Goal: Find specific page/section: Find specific page/section

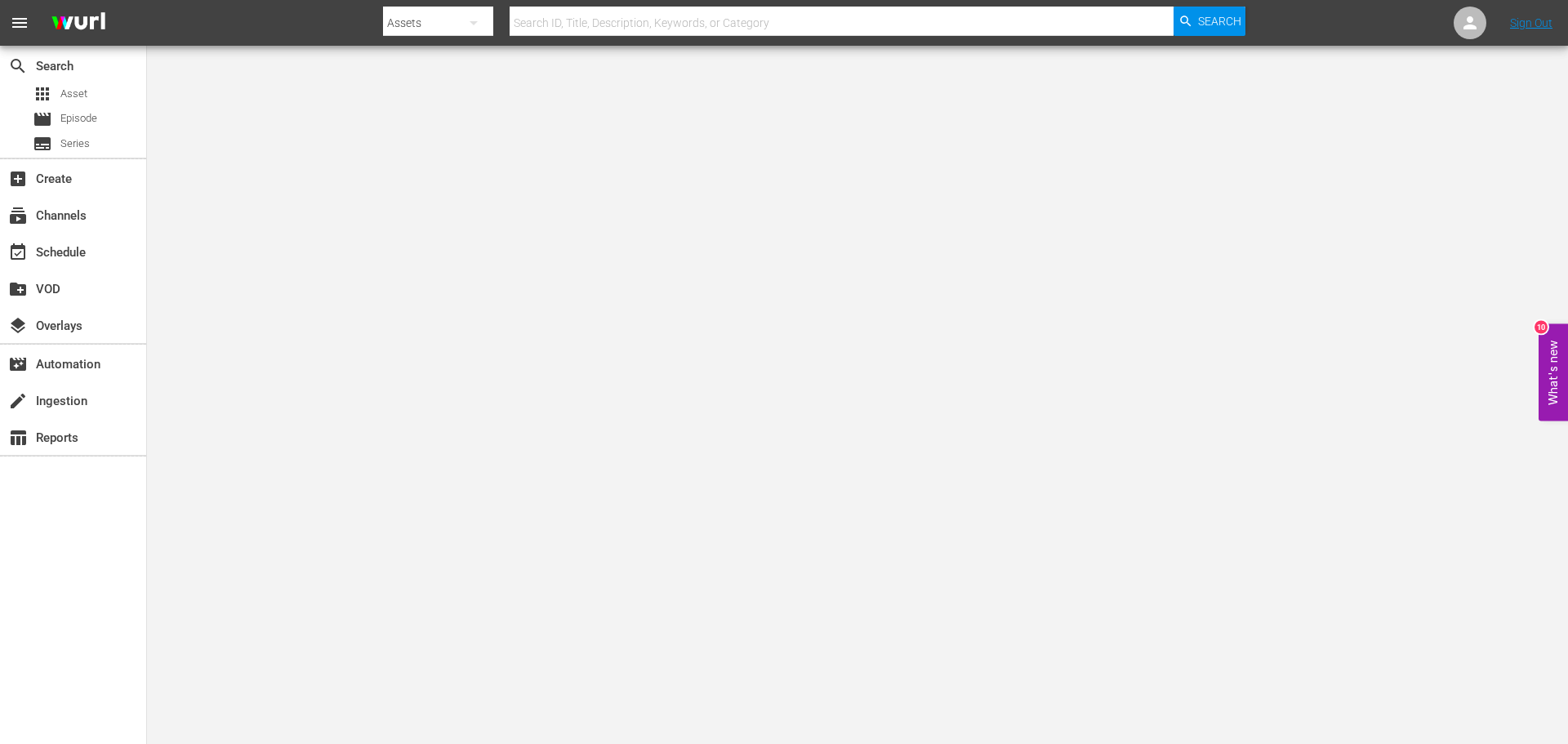
click at [1550, 369] on button "What's new 10" at bounding box center [1553, 372] width 29 height 97
click at [85, 145] on span "Series" at bounding box center [76, 143] width 29 height 17
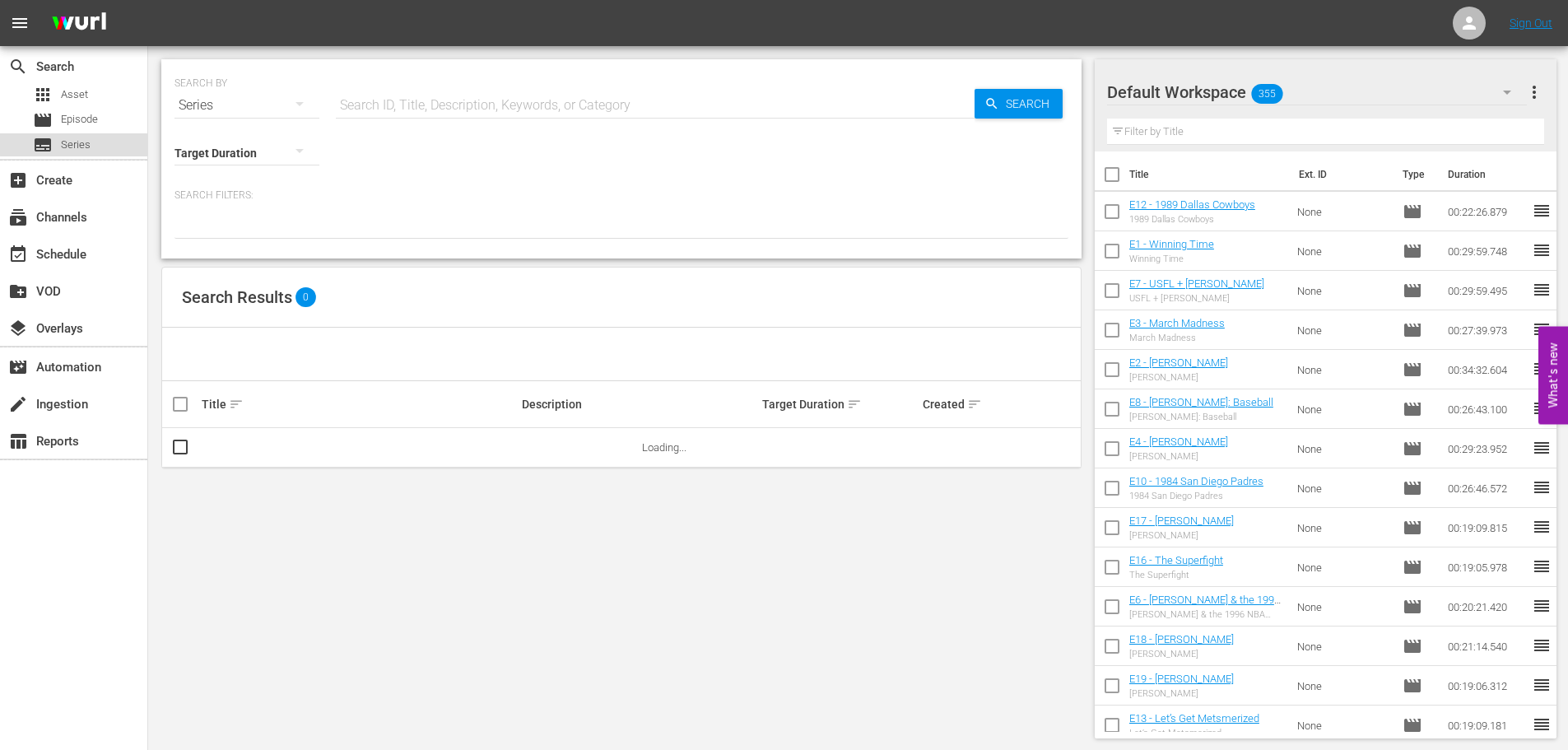
click at [76, 144] on span "Series" at bounding box center [76, 144] width 30 height 17
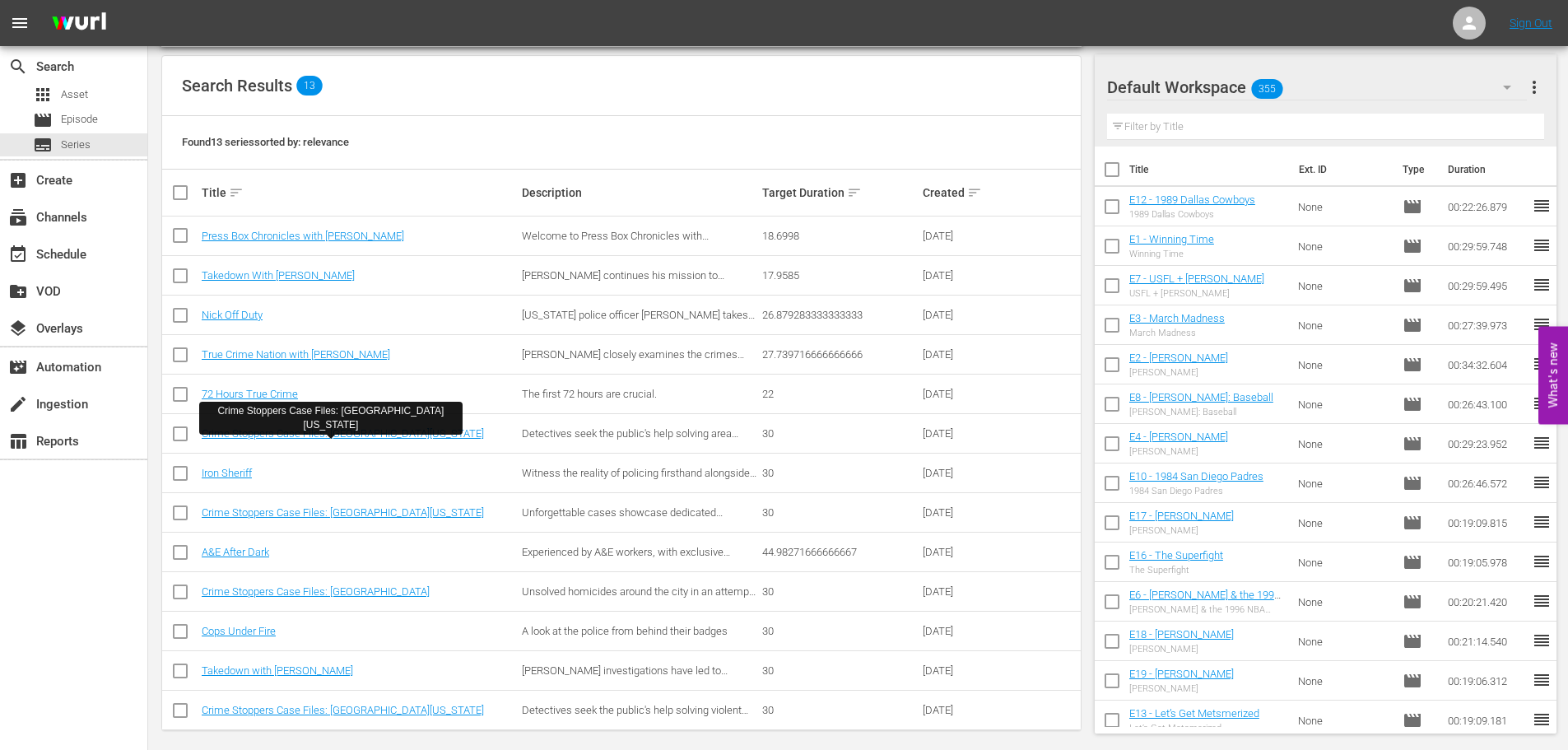
scroll to position [222, 0]
